Goal: Task Accomplishment & Management: Manage account settings

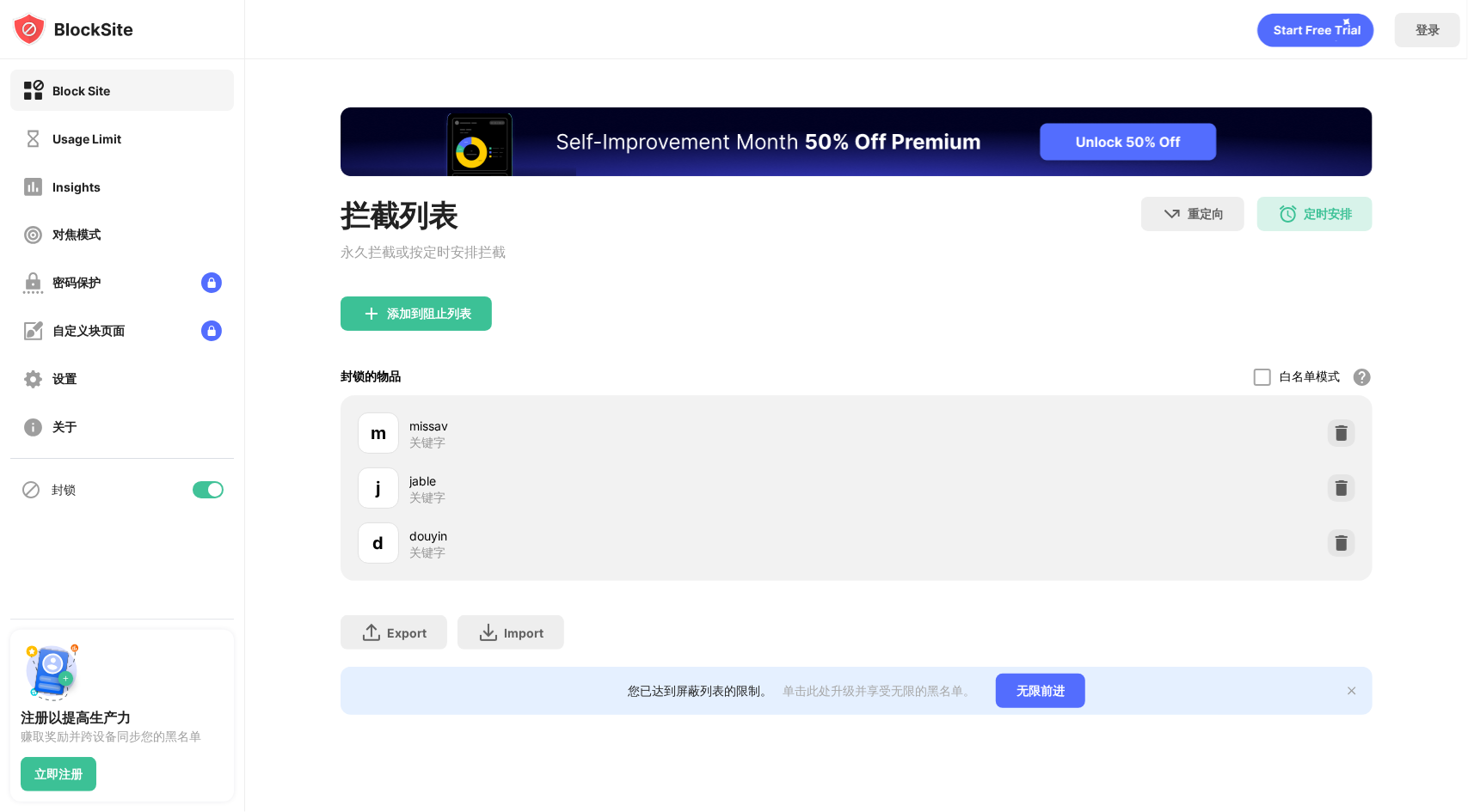
click at [205, 492] on div at bounding box center [208, 489] width 31 height 17
